Goal: Information Seeking & Learning: Learn about a topic

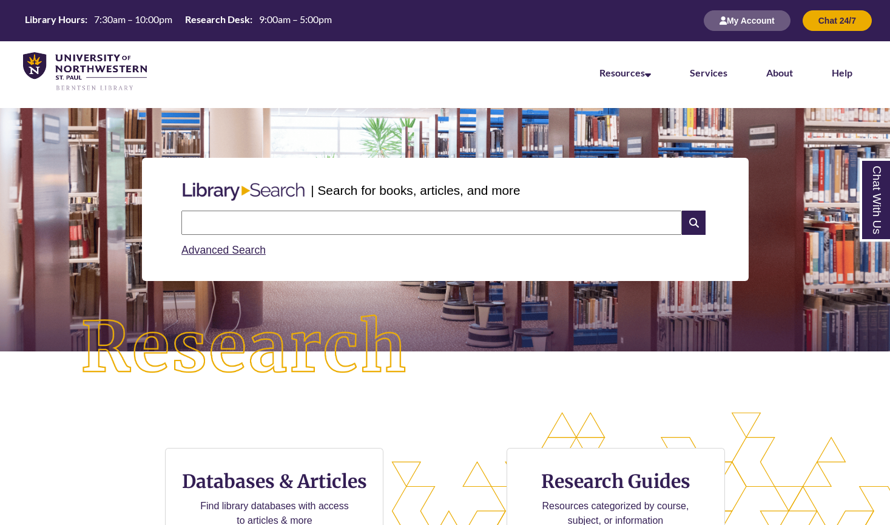
click at [289, 219] on input "text" at bounding box center [431, 222] width 500 height 24
type input "**********"
click at [448, 401] on div "| Search for books, articles, and more Search Advanced Search" at bounding box center [445, 260] width 890 height 304
